Goal: Task Accomplishment & Management: Use online tool/utility

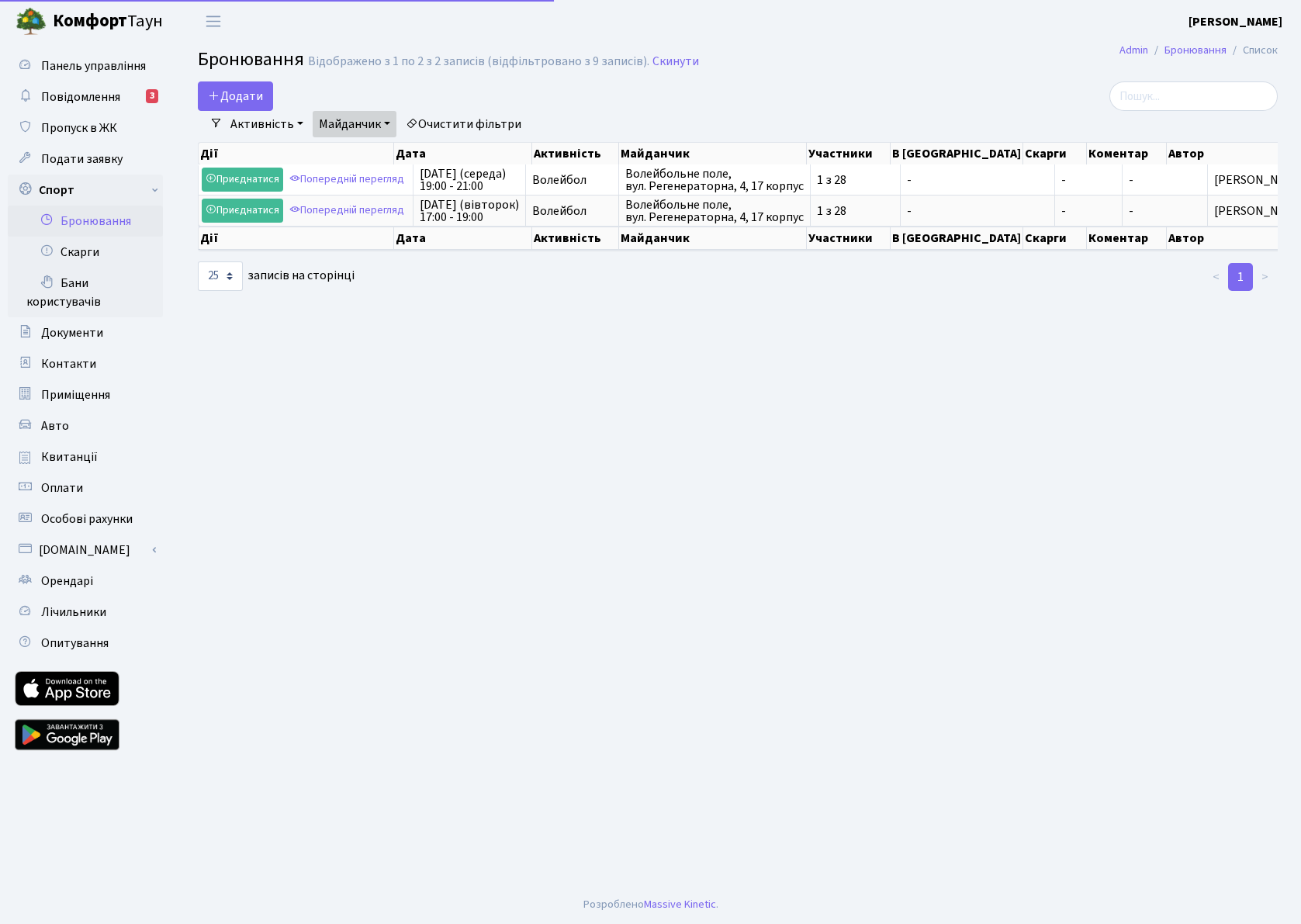
select select "25"
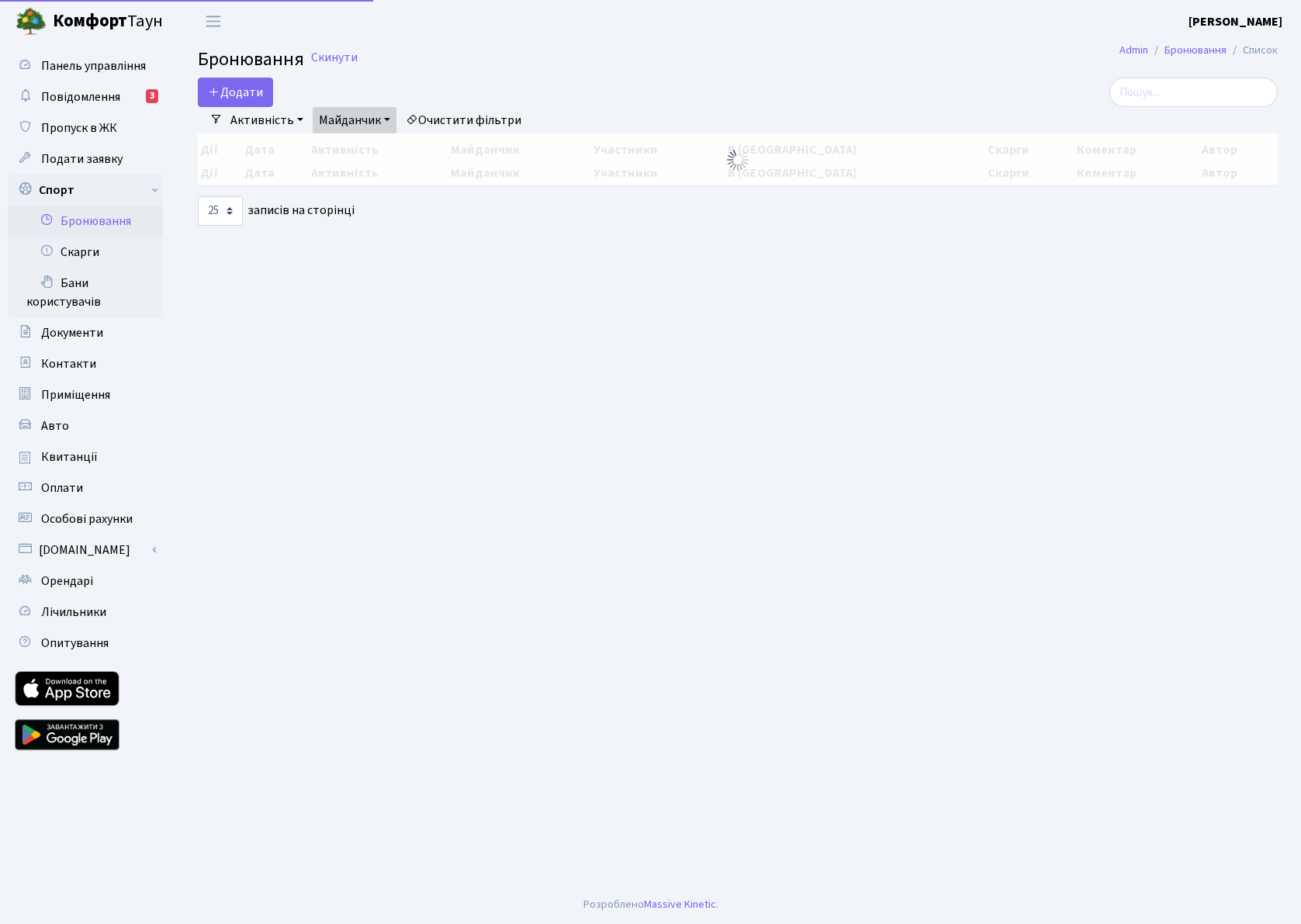
select select "25"
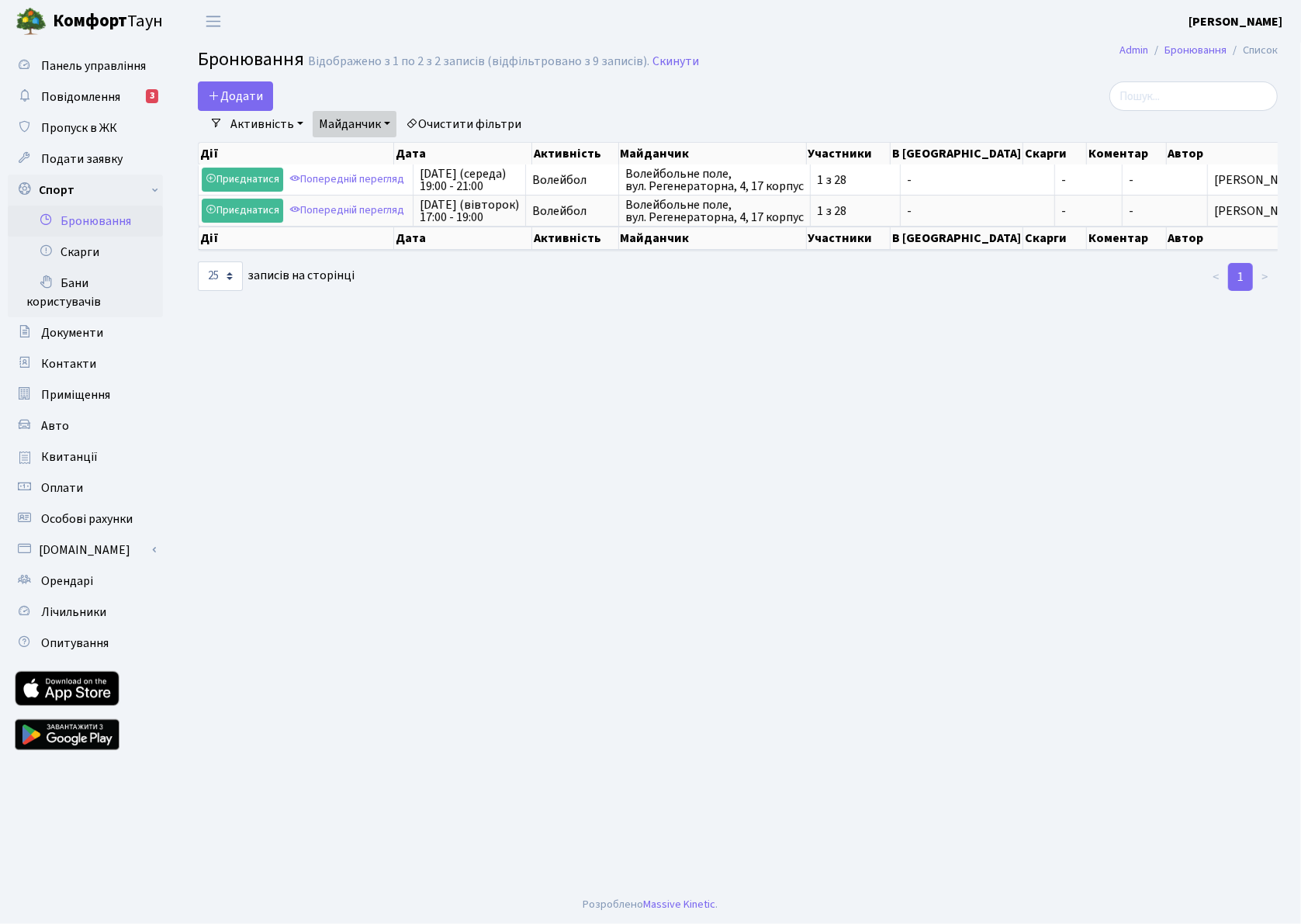
click at [385, 121] on link "Майданчик" at bounding box center [354, 124] width 84 height 27
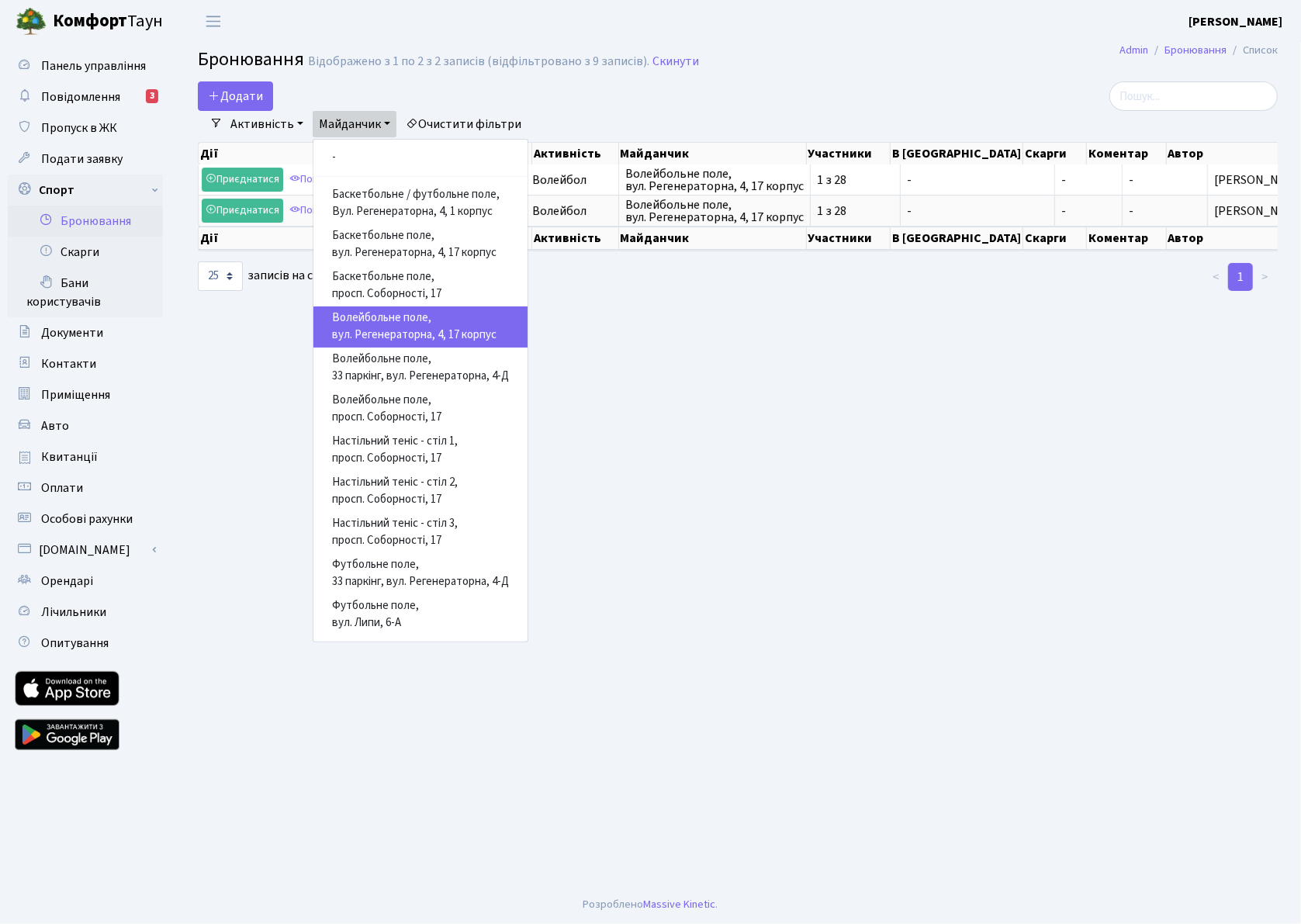
click at [387, 121] on link "Майданчик" at bounding box center [354, 124] width 84 height 27
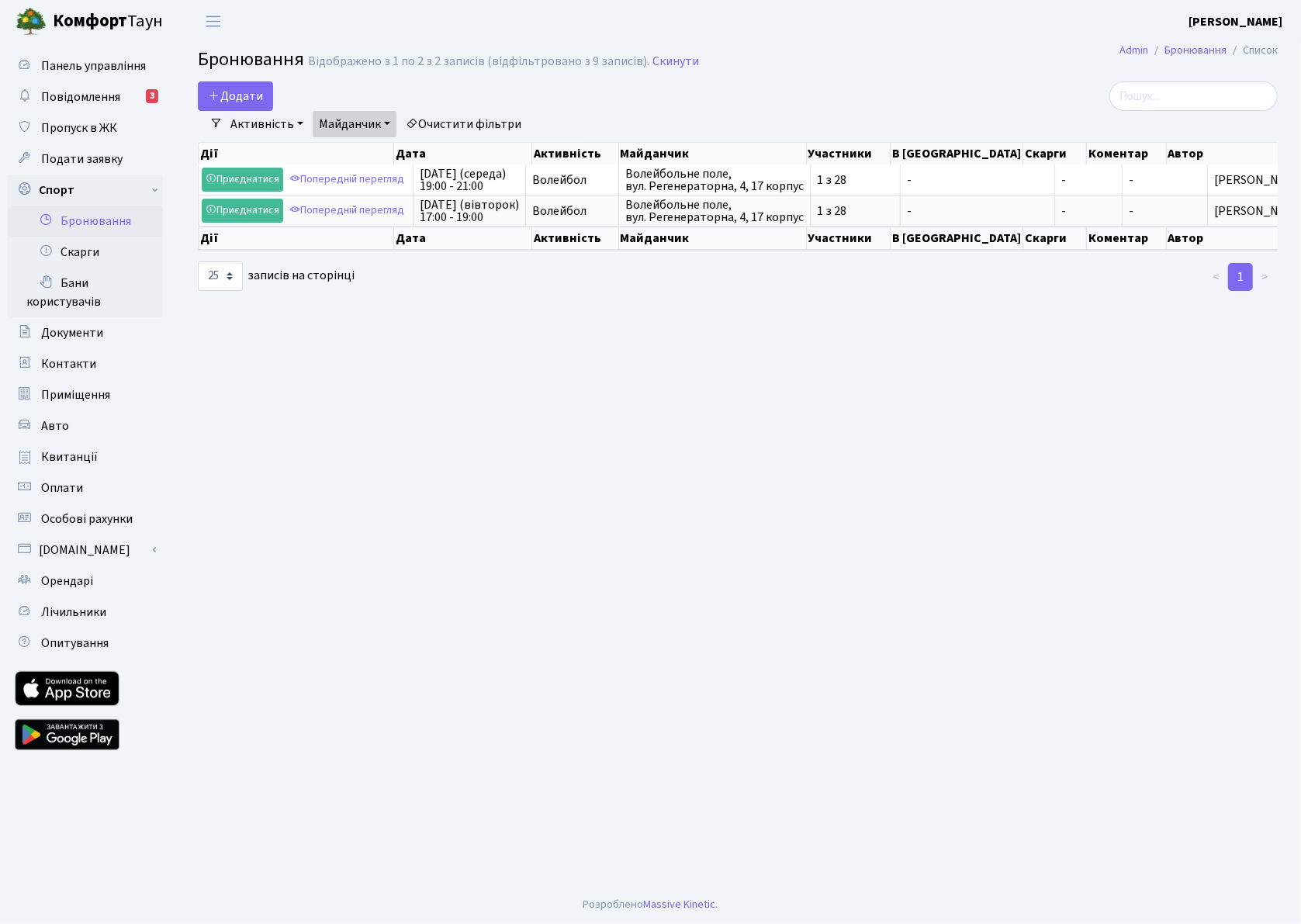
click at [291, 127] on link "Активність" at bounding box center [267, 124] width 85 height 27
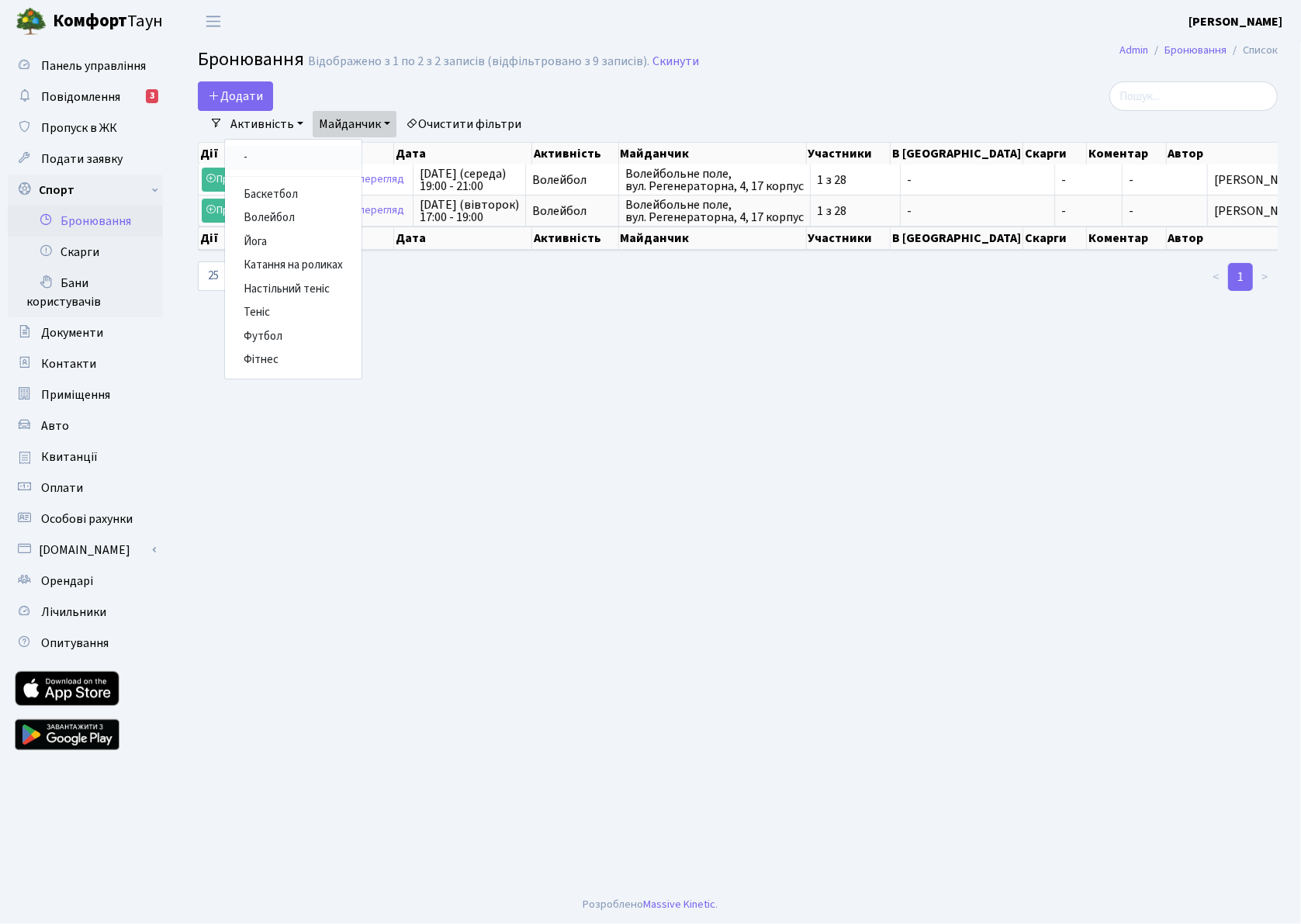
click at [261, 162] on link "-" at bounding box center [293, 158] width 137 height 24
